Goal: Entertainment & Leisure: Consume media (video, audio)

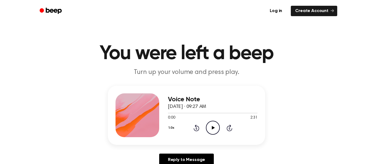
click at [215, 127] on icon "Play Audio" at bounding box center [213, 127] width 14 height 14
click at [209, 124] on icon "Pause Audio" at bounding box center [213, 127] width 14 height 14
click at [217, 123] on icon "Play Audio" at bounding box center [213, 127] width 14 height 14
click at [216, 125] on icon "Pause Audio" at bounding box center [213, 127] width 14 height 14
click at [211, 128] on icon "Play Audio" at bounding box center [213, 127] width 14 height 14
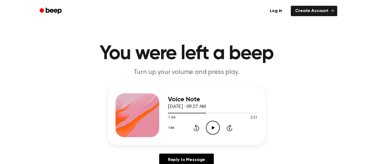
click at [213, 129] on icon "Play Audio" at bounding box center [213, 127] width 14 height 14
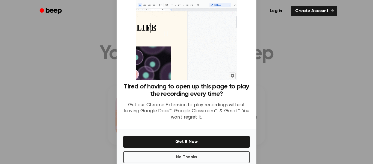
scroll to position [35, 0]
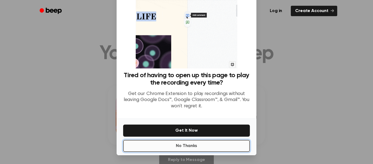
click at [218, 148] on button "No Thanks" at bounding box center [186, 146] width 127 height 12
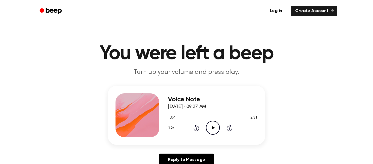
click at [213, 131] on icon "Play Audio" at bounding box center [213, 127] width 14 height 14
click at [212, 127] on icon "Play Audio" at bounding box center [213, 127] width 14 height 14
